Goal: Task Accomplishment & Management: Manage account settings

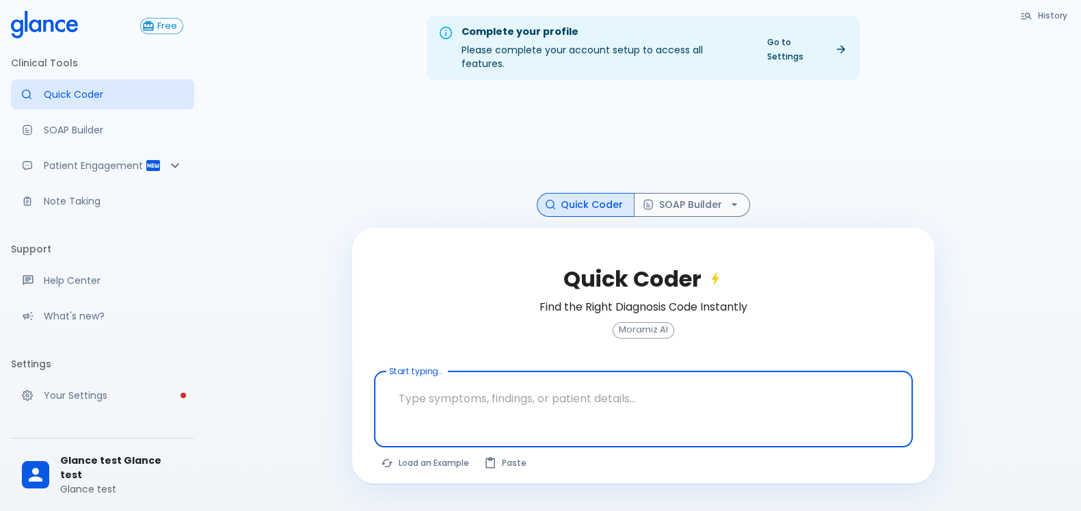
click at [508, 382] on textarea at bounding box center [644, 398] width 520 height 43
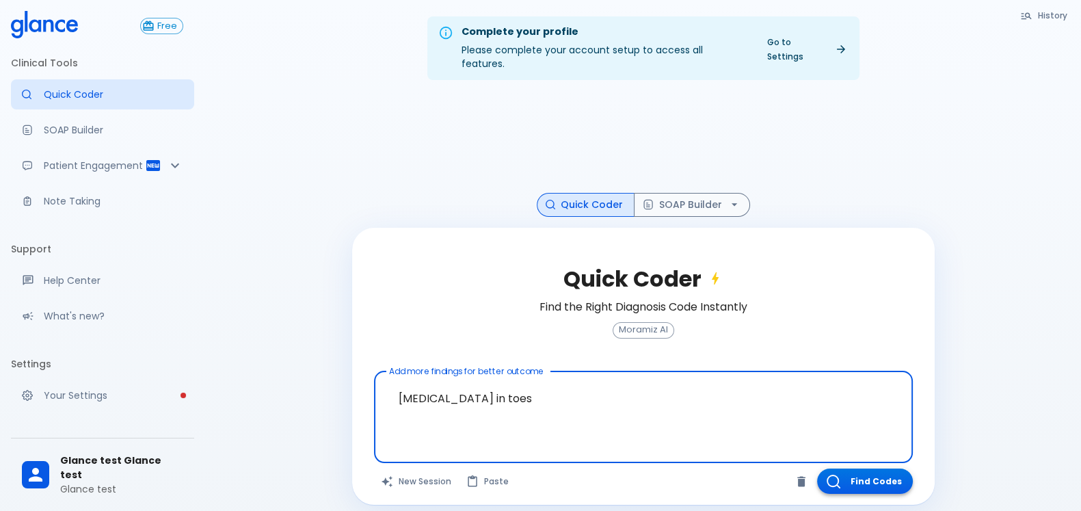
type textarea "[MEDICAL_DATA] in toes"
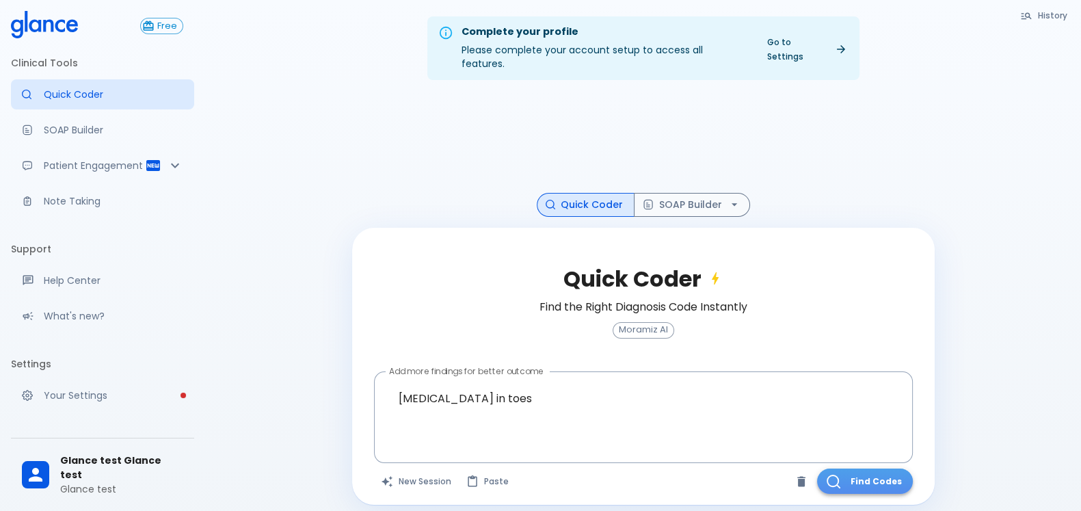
click at [869, 470] on button "Find Codes" at bounding box center [865, 481] width 96 height 25
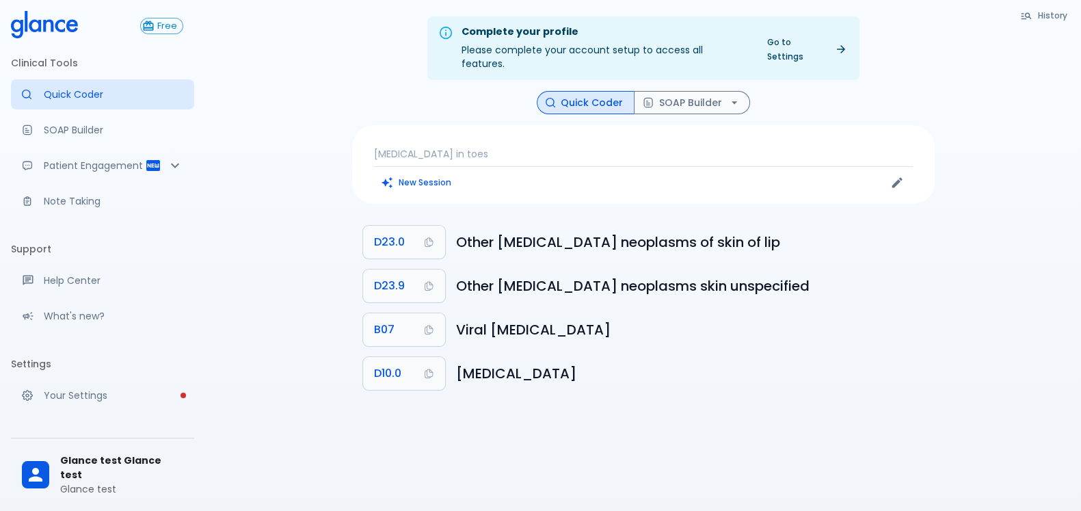
click at [521, 147] on p "wart in toes" at bounding box center [643, 154] width 539 height 14
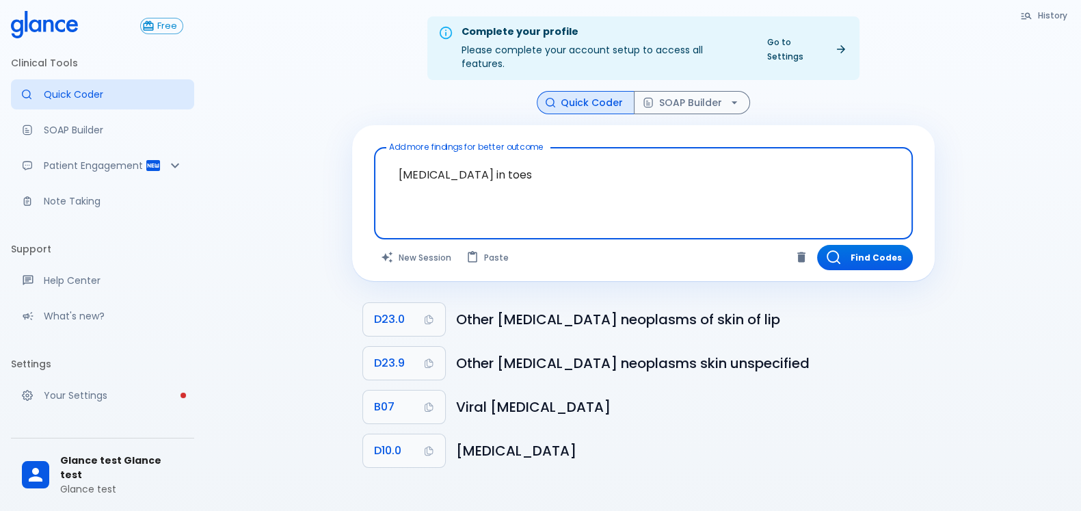
click at [529, 153] on textarea "wart in toes" at bounding box center [644, 182] width 520 height 59
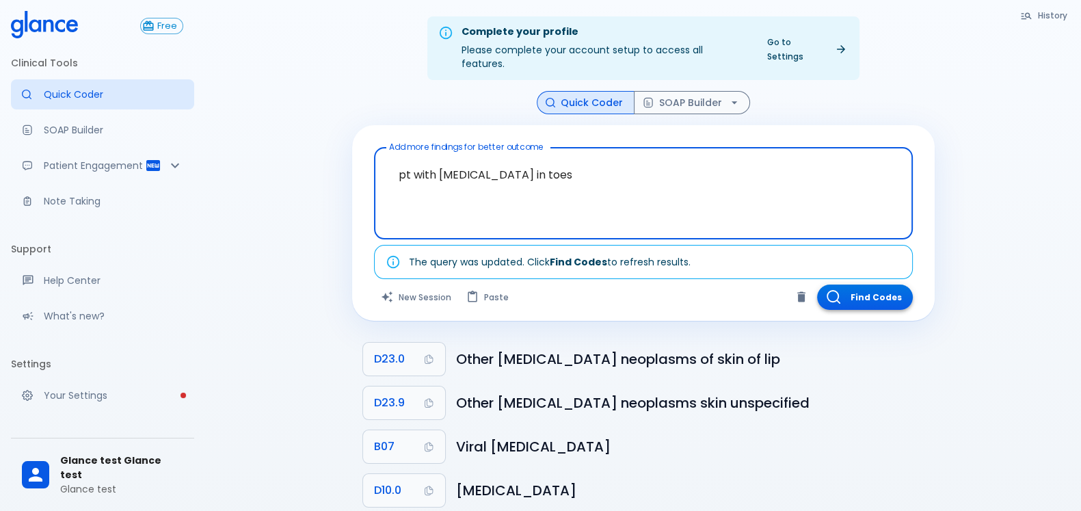
type textarea "pt with wart in toes"
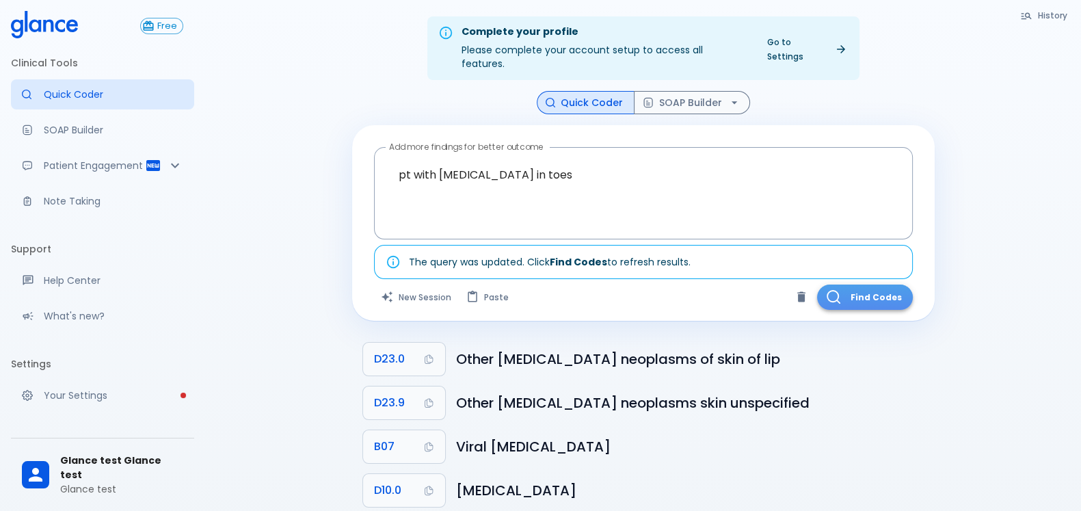
click at [855, 285] on button "Find Codes" at bounding box center [865, 297] width 96 height 25
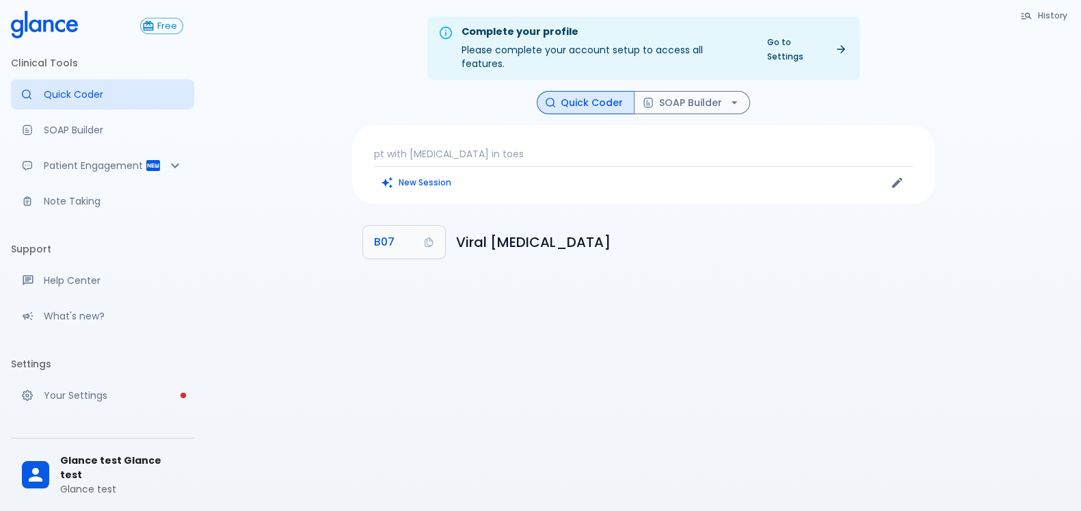
click at [553, 147] on p "pt with wart in toes" at bounding box center [643, 154] width 539 height 14
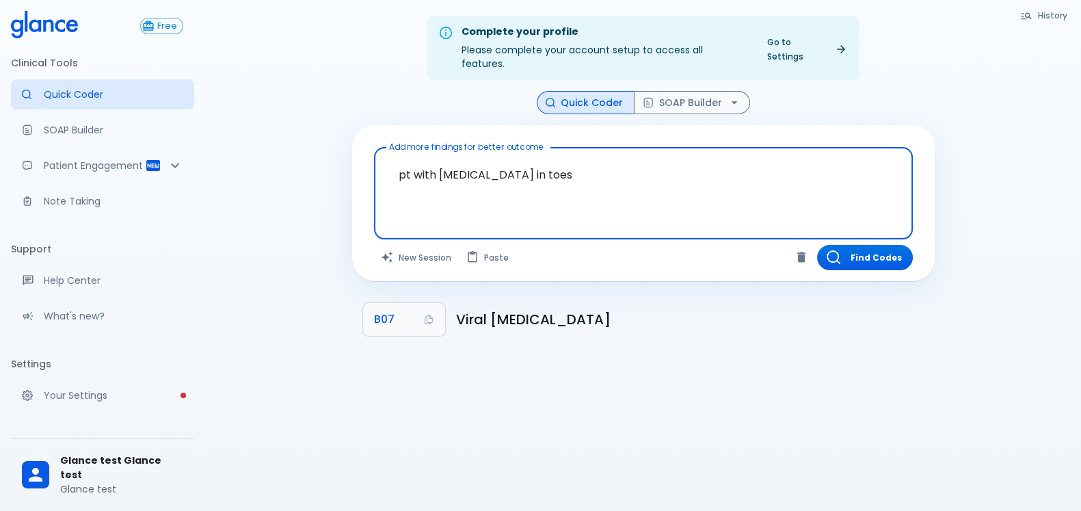
click at [265, 164] on div "Complete your profile Please complete your account setup to access all features…" at bounding box center [643, 272] width 876 height 544
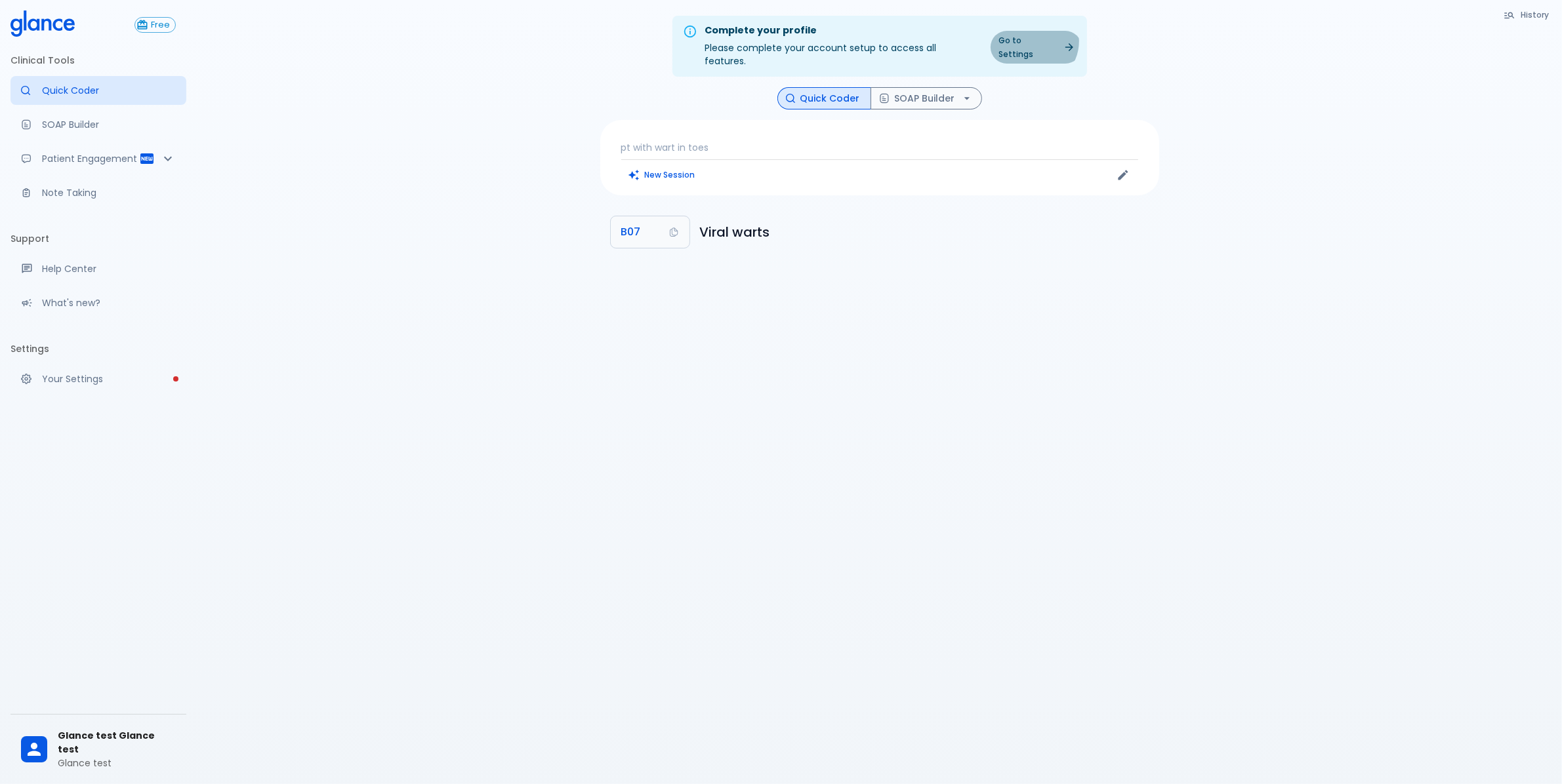
click at [1035, 41] on link "Go to Settings" at bounding box center [1036, 47] width 91 height 33
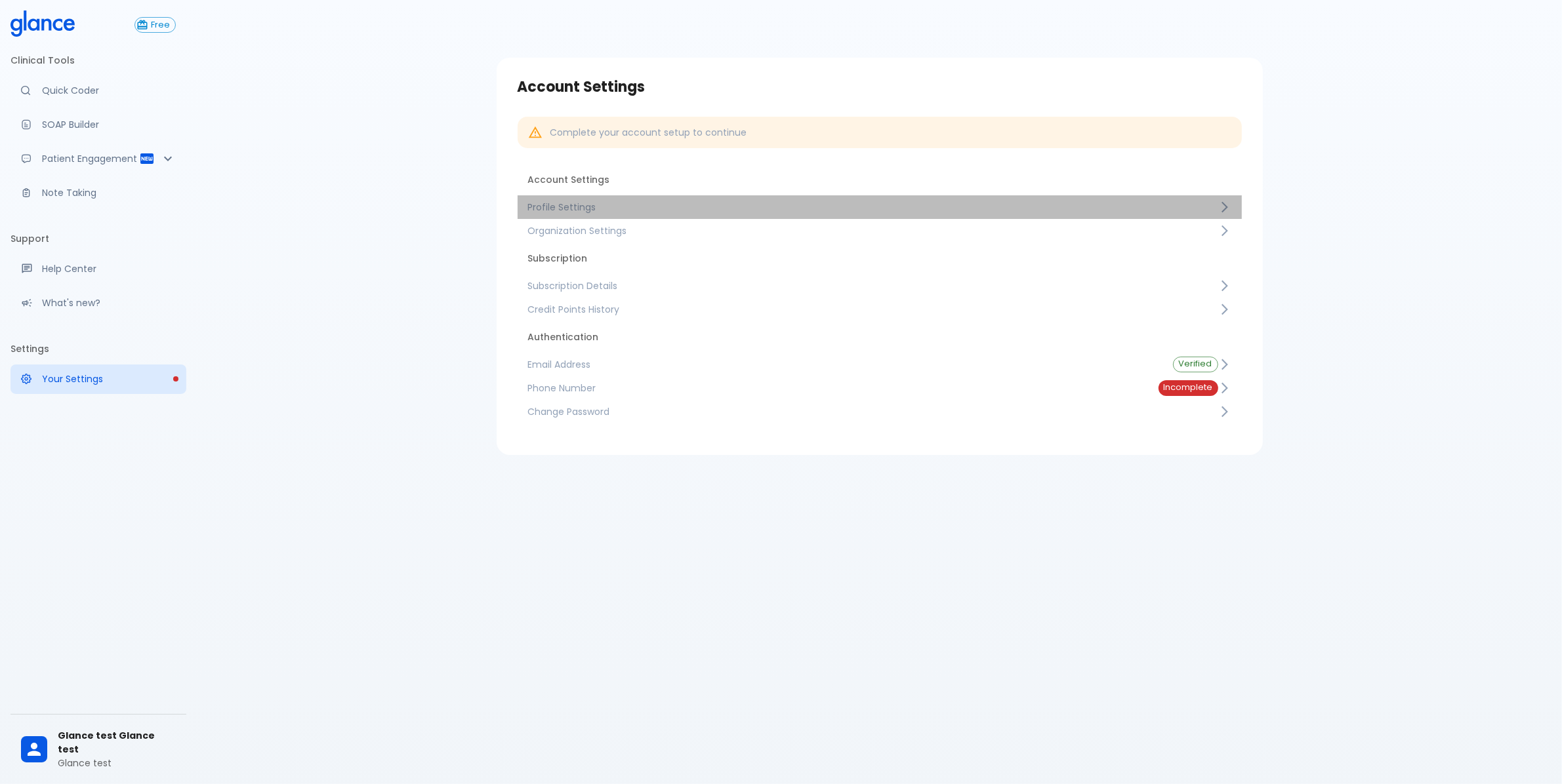
click at [568, 203] on span "Profile Settings" at bounding box center [874, 207] width 690 height 13
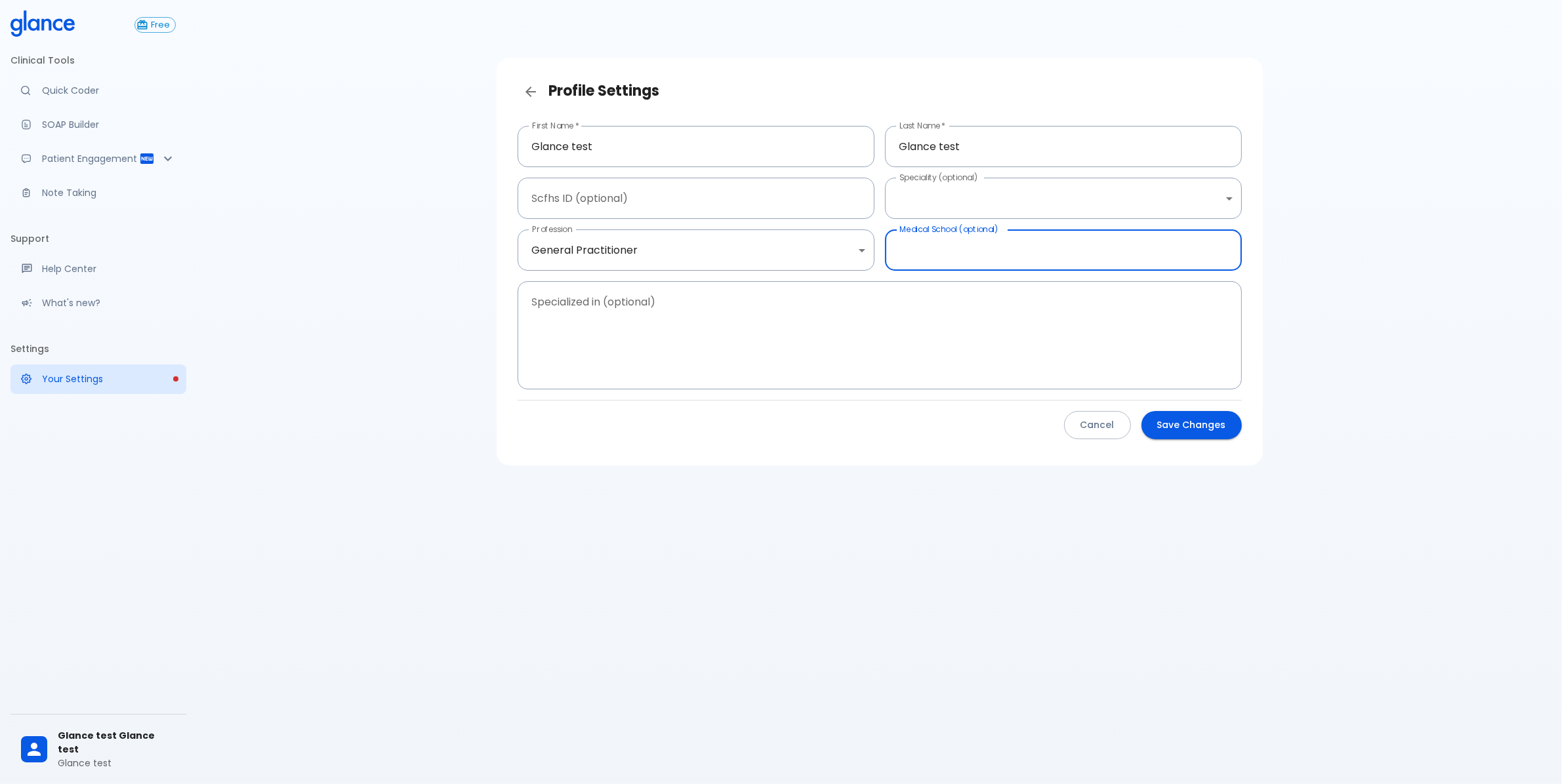
click at [1018, 254] on input "text" at bounding box center [1063, 249] width 357 height 41
click at [1365, 307] on div "Profile Settings First Name   * Glance test First Name * Last Name   * Glance t…" at bounding box center [879, 407] width 1365 height 816
